Goal: Transaction & Acquisition: Purchase product/service

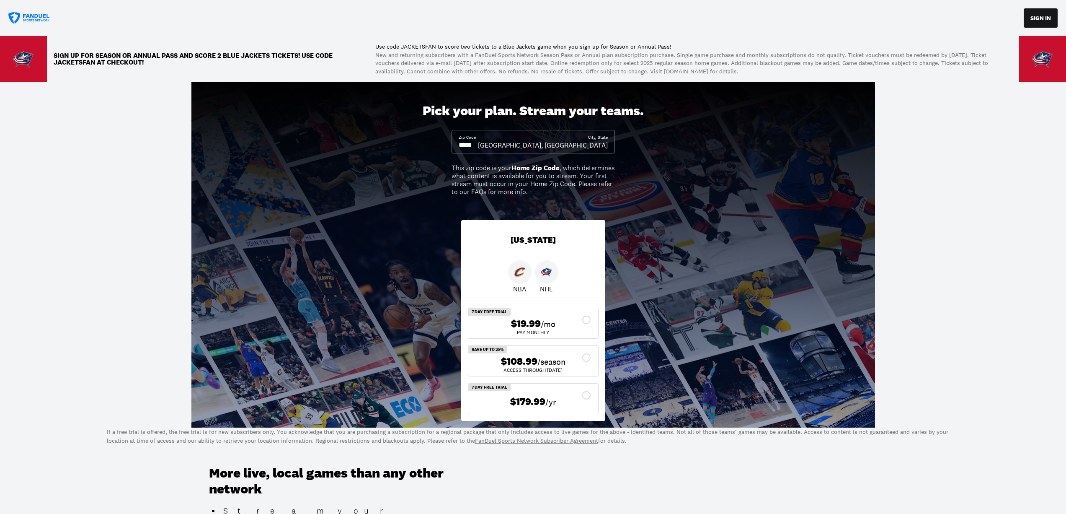
click at [581, 360] on div "$108.99 /season" at bounding box center [533, 361] width 116 height 12
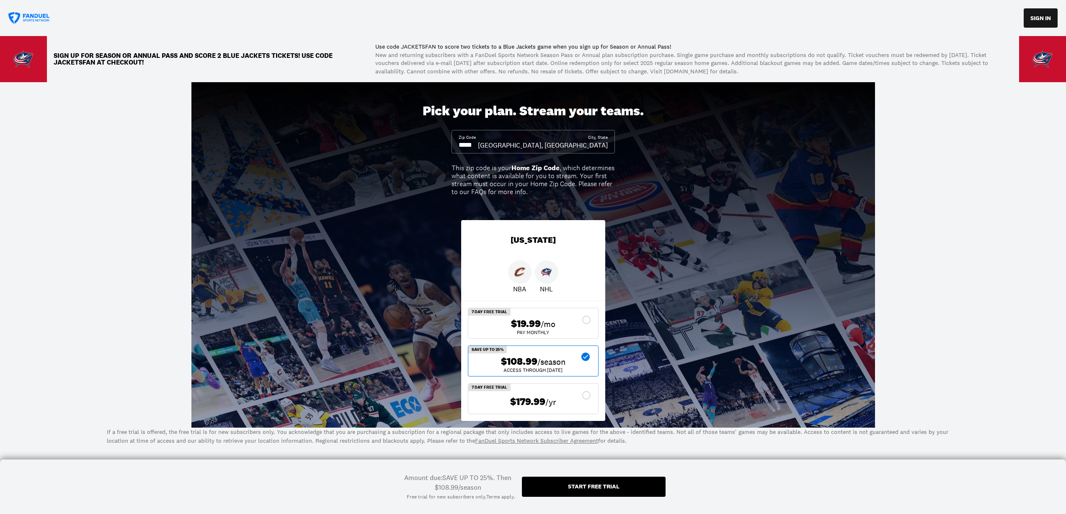
click at [478, 147] on input at bounding box center [468, 144] width 19 height 9
click at [521, 268] on img at bounding box center [519, 271] width 11 height 11
click at [1042, 13] on button "SIGN IN" at bounding box center [1041, 17] width 34 height 19
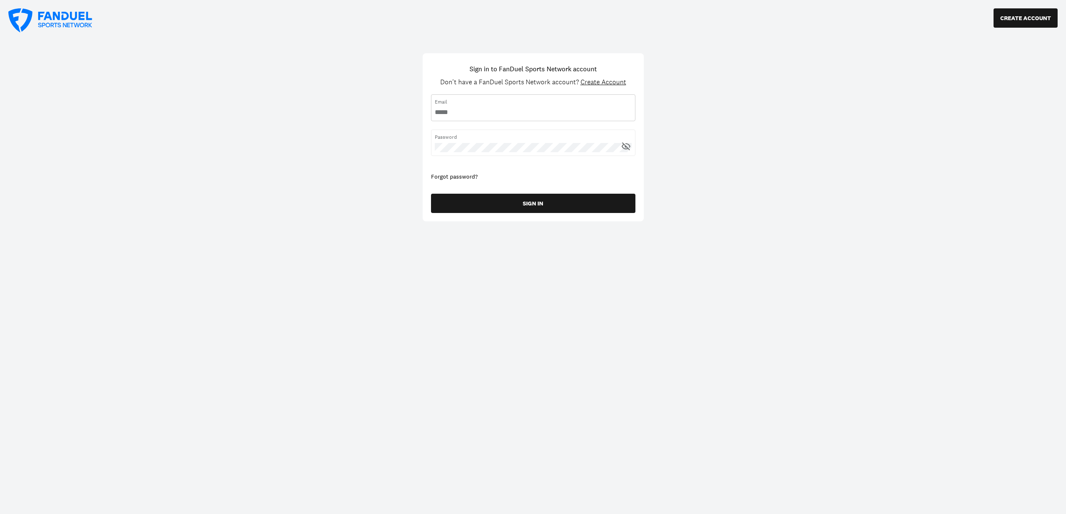
type input "**********"
click at [483, 191] on form "Email Password Forgot password? SIGN IN" at bounding box center [533, 155] width 204 height 122
click at [492, 205] on button "SIGN IN" at bounding box center [533, 203] width 204 height 19
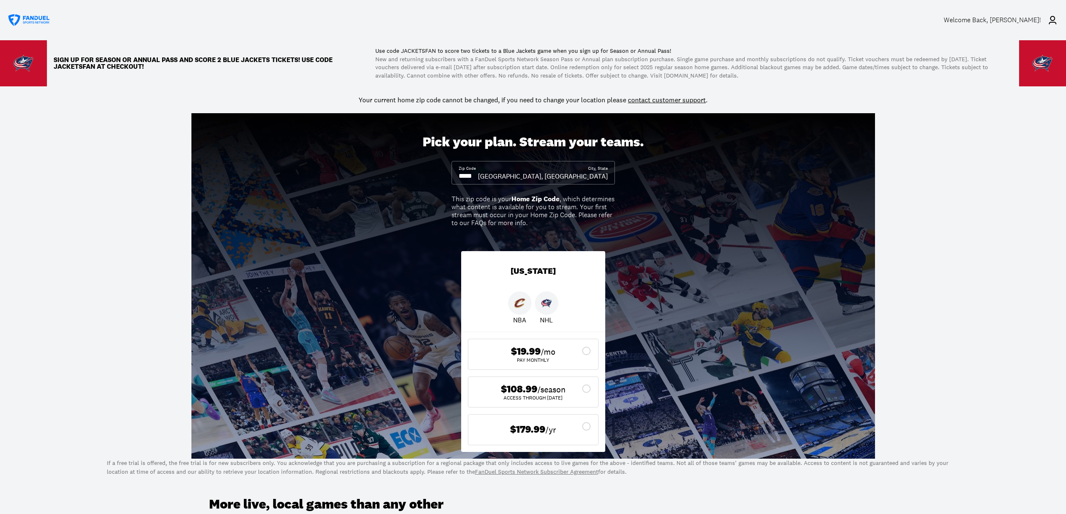
click at [586, 390] on icon at bounding box center [586, 388] width 10 height 10
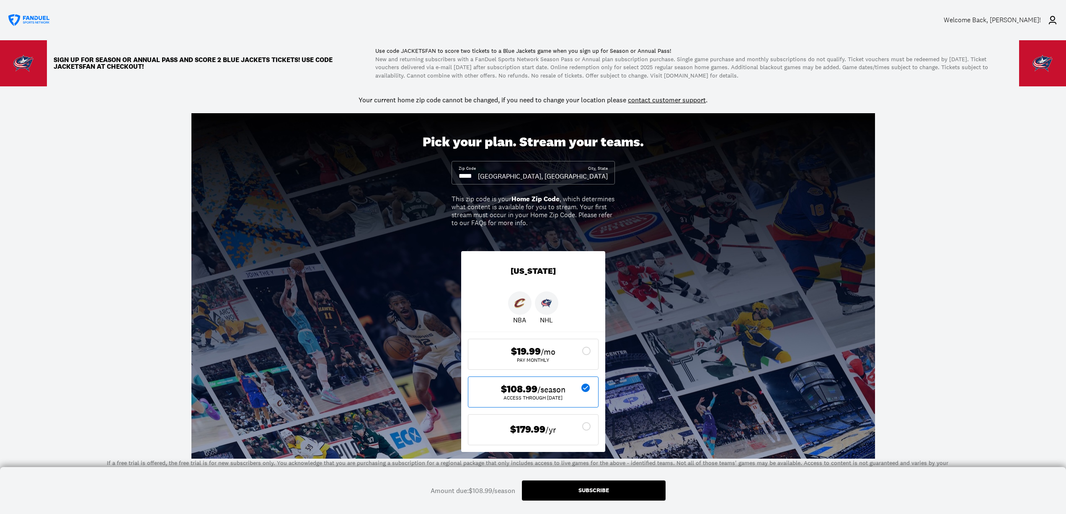
click at [611, 488] on div "Subscribe" at bounding box center [594, 490] width 144 height 20
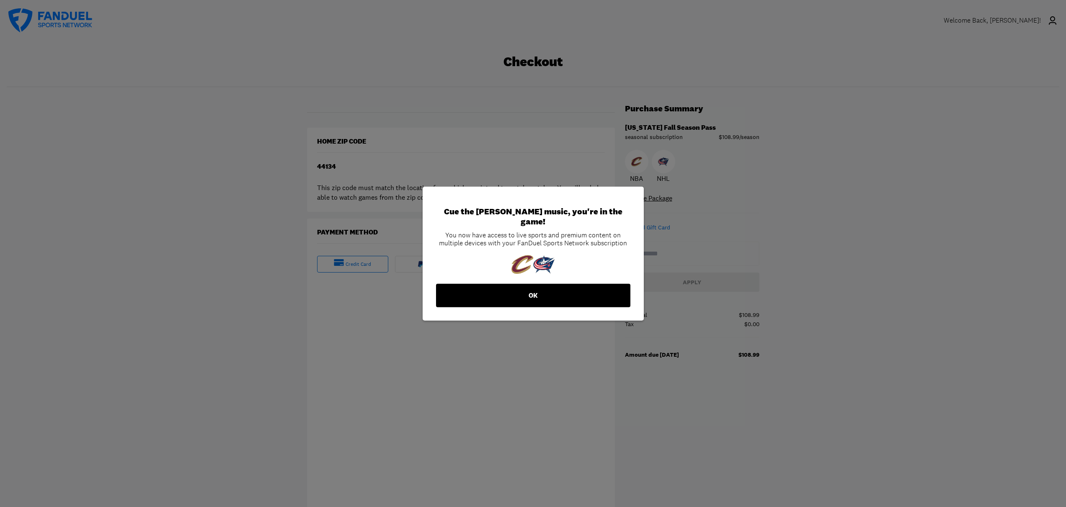
click at [574, 293] on button "OK" at bounding box center [533, 295] width 194 height 23
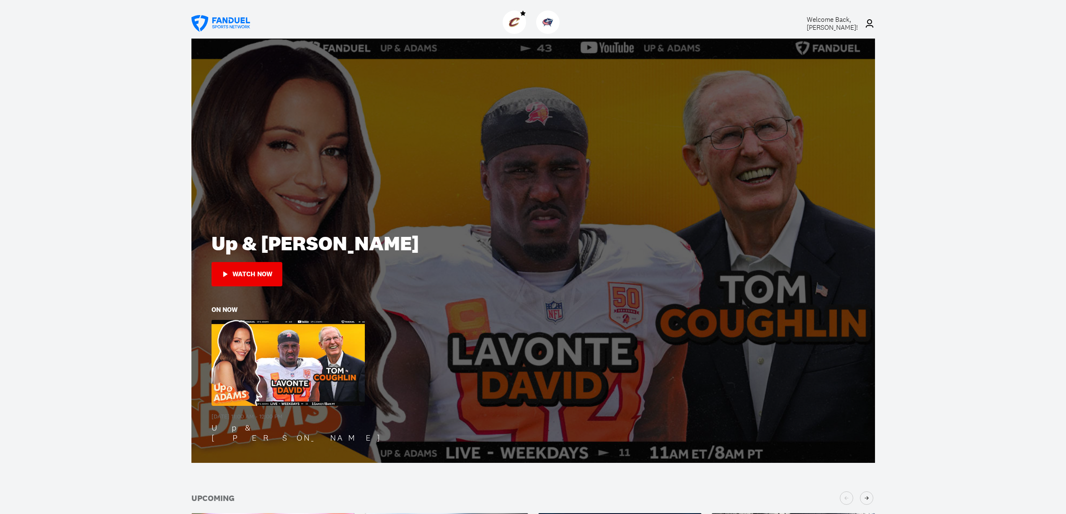
click at [512, 14] on div at bounding box center [514, 21] width 23 height 23
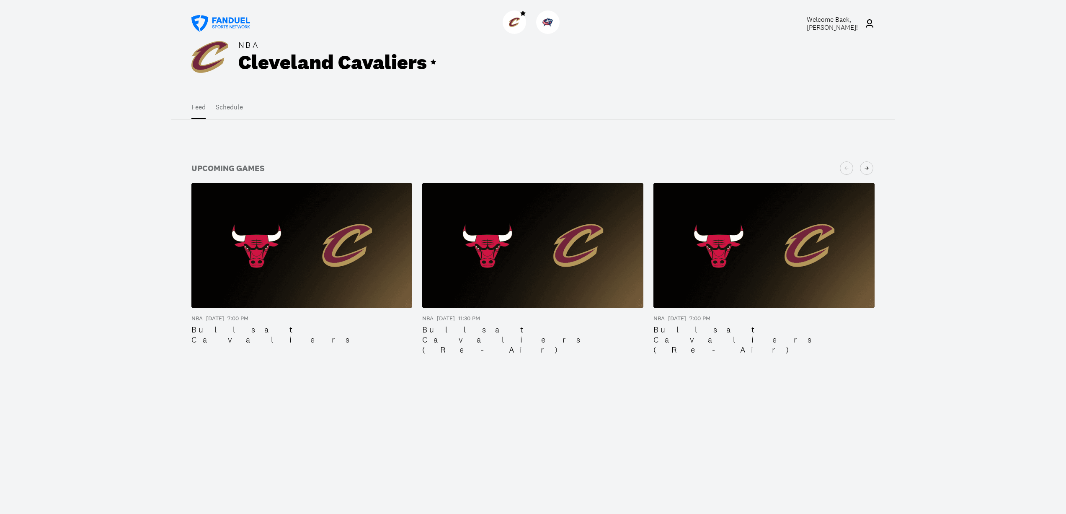
click at [243, 335] on div "NBA Cleveland Cavaliers Feed Schedule Upcoming Games NBA [DATE] 7:00 PM Bulls a…" at bounding box center [533, 296] width 1066 height 514
